Goal: Obtain resource: Download file/media

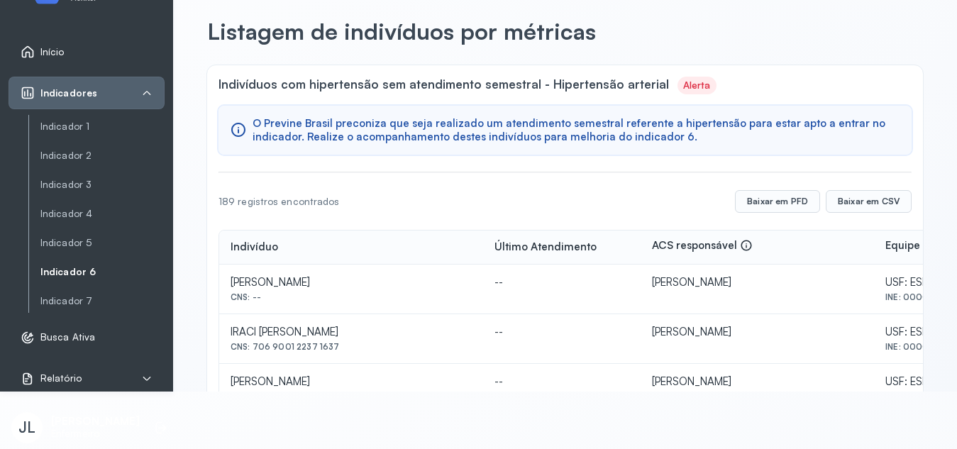
scroll to position [0, 145]
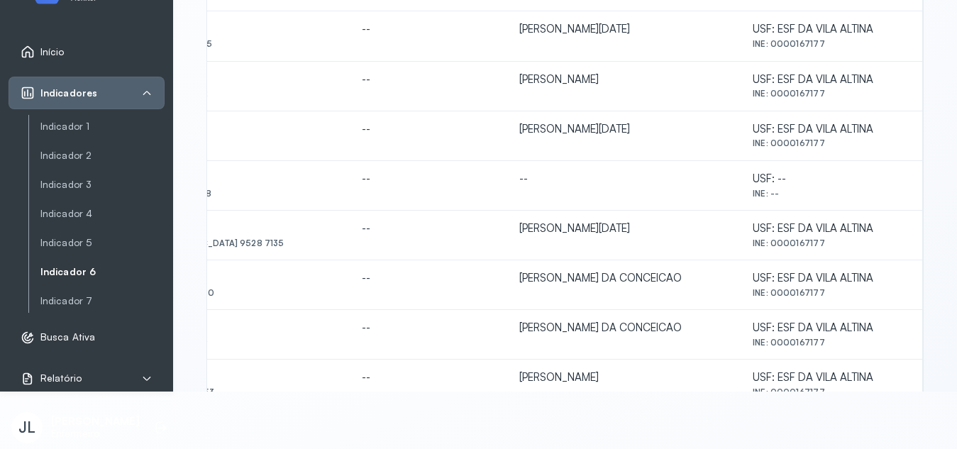
click at [77, 270] on link "Indicador 6" at bounding box center [102, 272] width 124 height 12
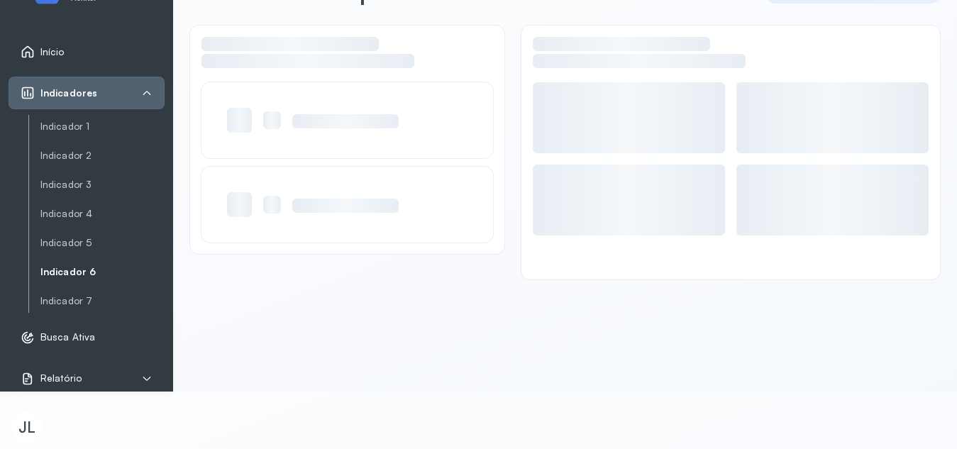
click at [82, 272] on link "Indicador 6" at bounding box center [102, 272] width 124 height 12
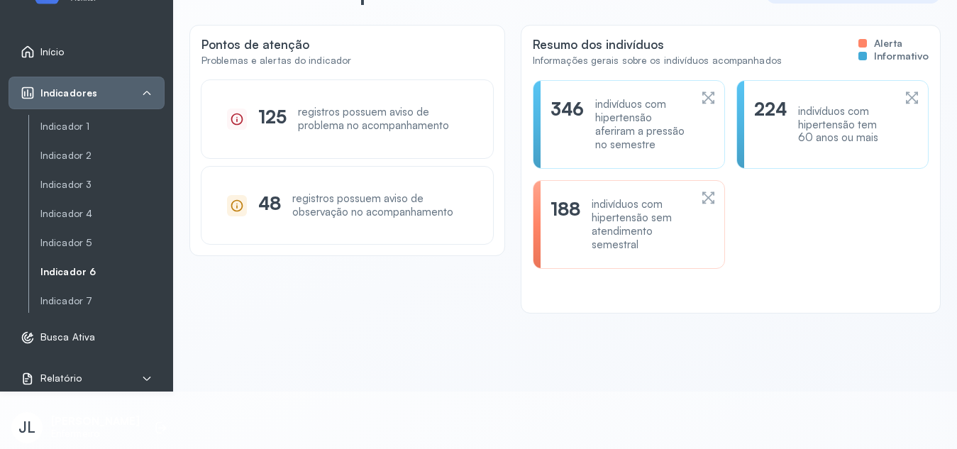
scroll to position [40, 0]
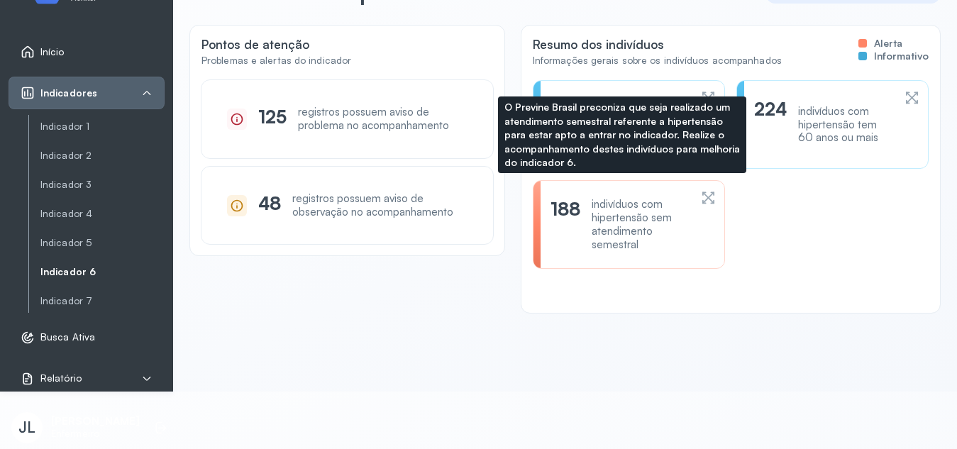
click at [579, 221] on div "188 indivíduos com hipertensão sem atendimento semestral" at bounding box center [620, 224] width 139 height 53
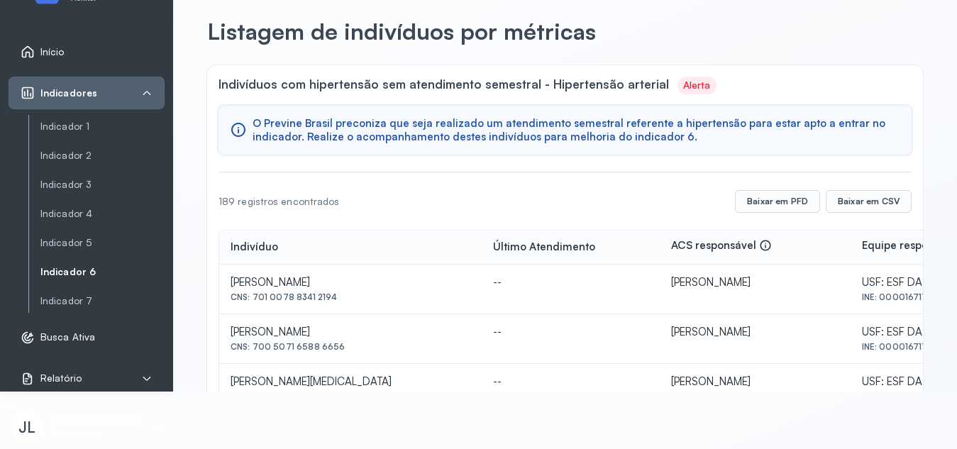
drag, startPoint x: 944, startPoint y: 103, endPoint x: 948, endPoint y: 119, distance: 16.7
click at [948, 119] on div "Indicador 6 Listagem de indivíduos Listagem de indivíduos por métricas Indivídu…" at bounding box center [565, 167] width 784 height 449
click at [771, 204] on button "Baixar em PFD" at bounding box center [777, 201] width 85 height 23
click at [850, 203] on button "Baixar em CSV" at bounding box center [869, 201] width 86 height 23
click at [856, 204] on button "Baixar em CSV" at bounding box center [869, 201] width 86 height 23
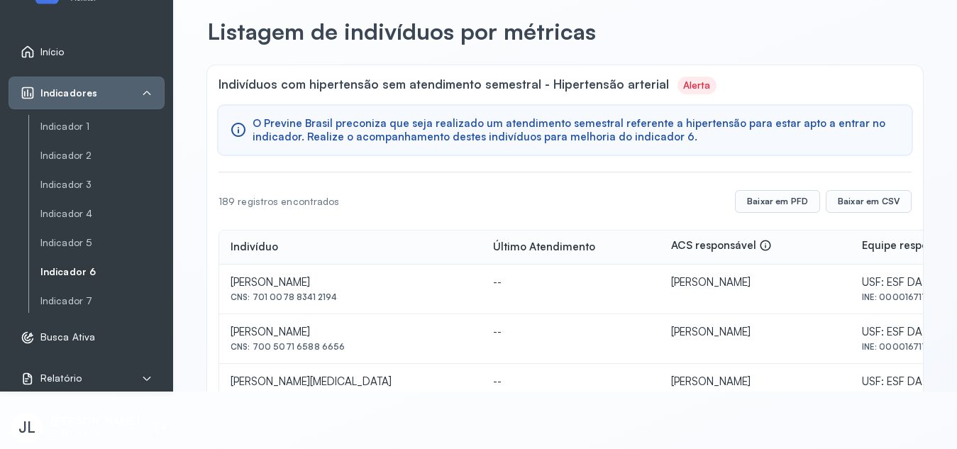
click at [751, 141] on span "O Previne Brasil preconiza que seja realizado um atendimento semestral referent…" at bounding box center [577, 130] width 648 height 27
click at [845, 197] on button "Baixar em CSV" at bounding box center [869, 201] width 86 height 23
click at [853, 197] on button "Baixar em CSV" at bounding box center [869, 201] width 86 height 23
click at [853, 201] on button "Baixar em CSV" at bounding box center [869, 201] width 86 height 23
